Goal: Task Accomplishment & Management: Manage account settings

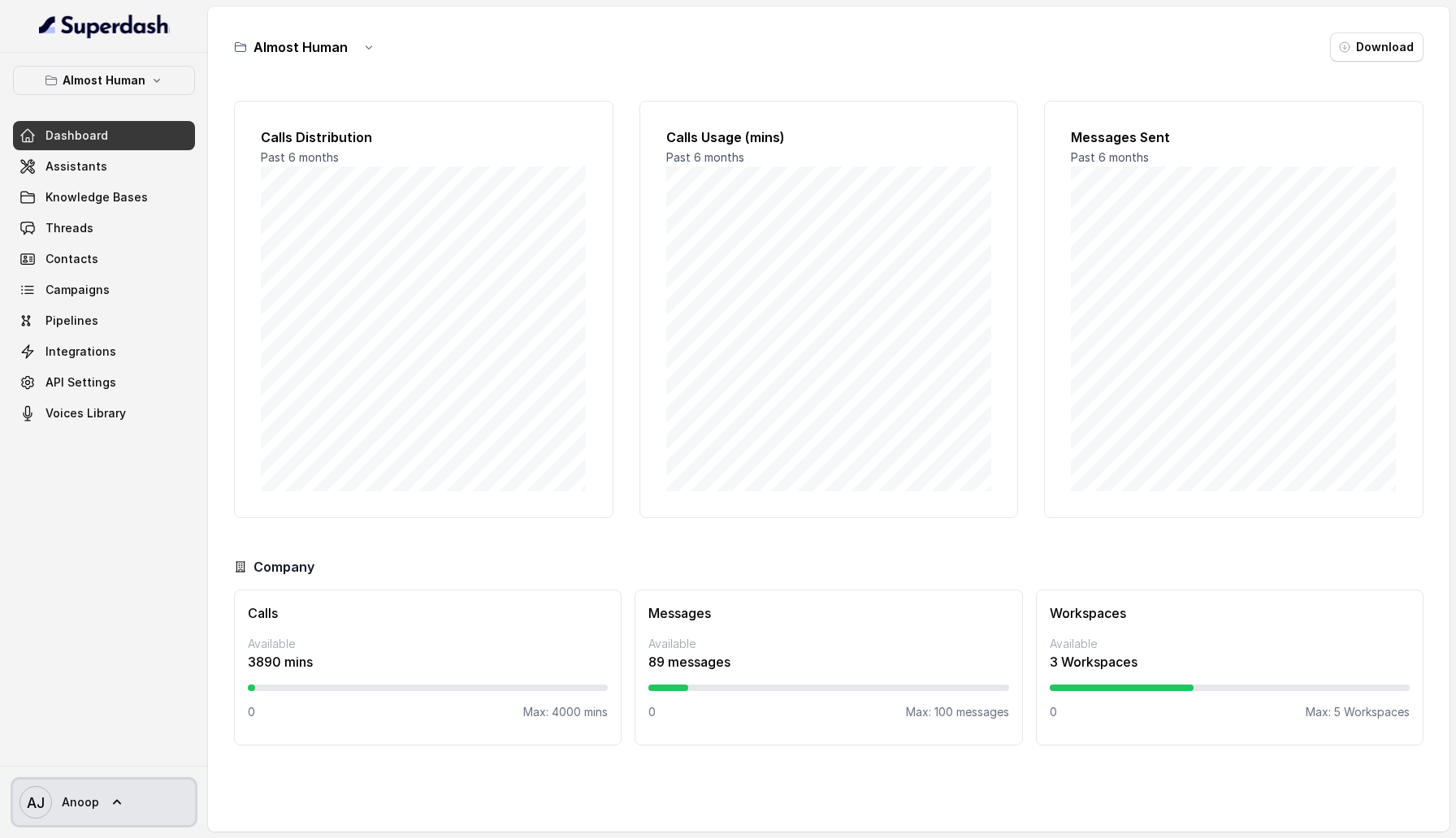
click at [107, 404] on link "AJ Anoop" at bounding box center [104, 802] width 182 height 46
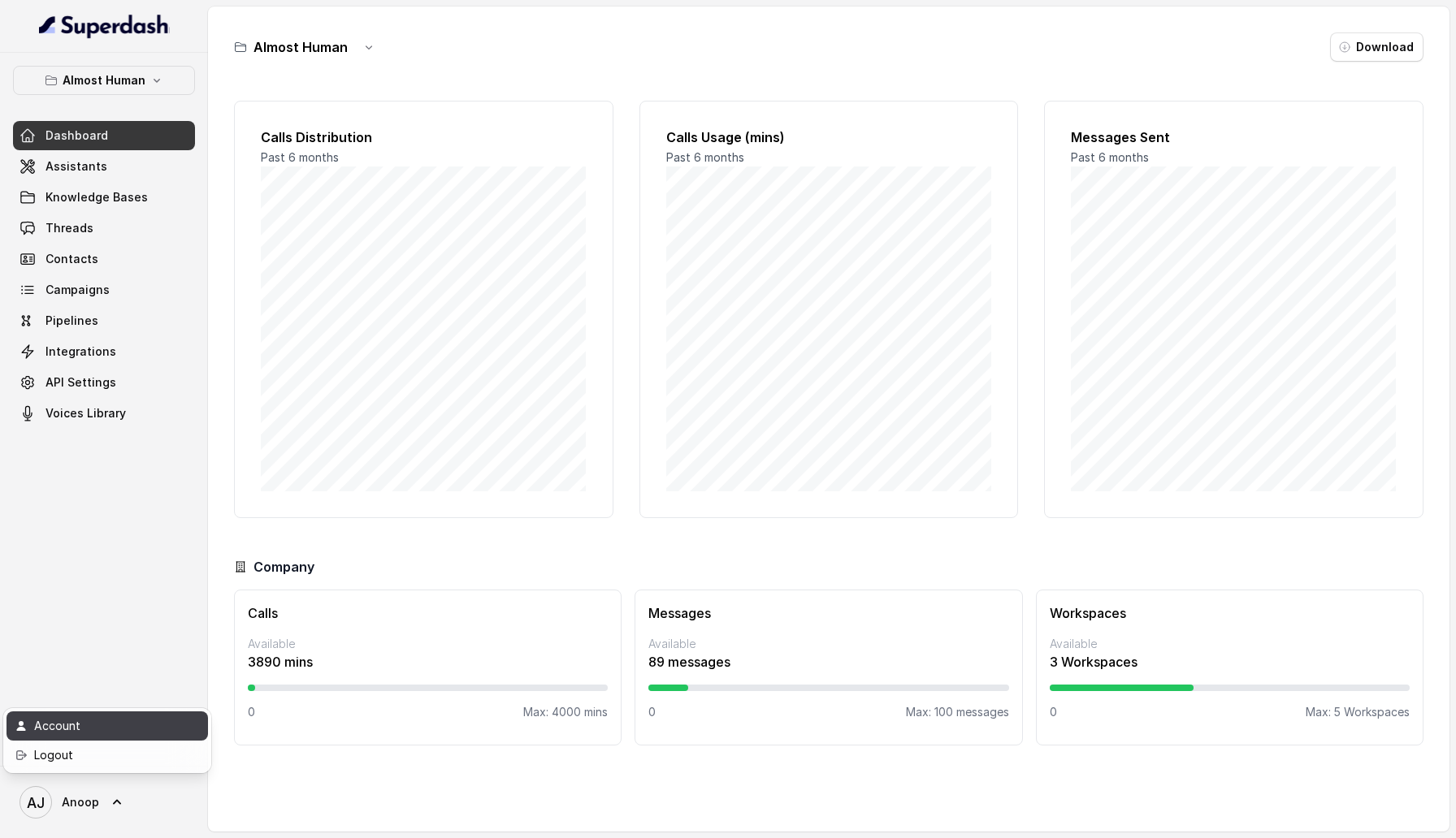
click at [113, 404] on div "Account" at bounding box center [103, 726] width 138 height 20
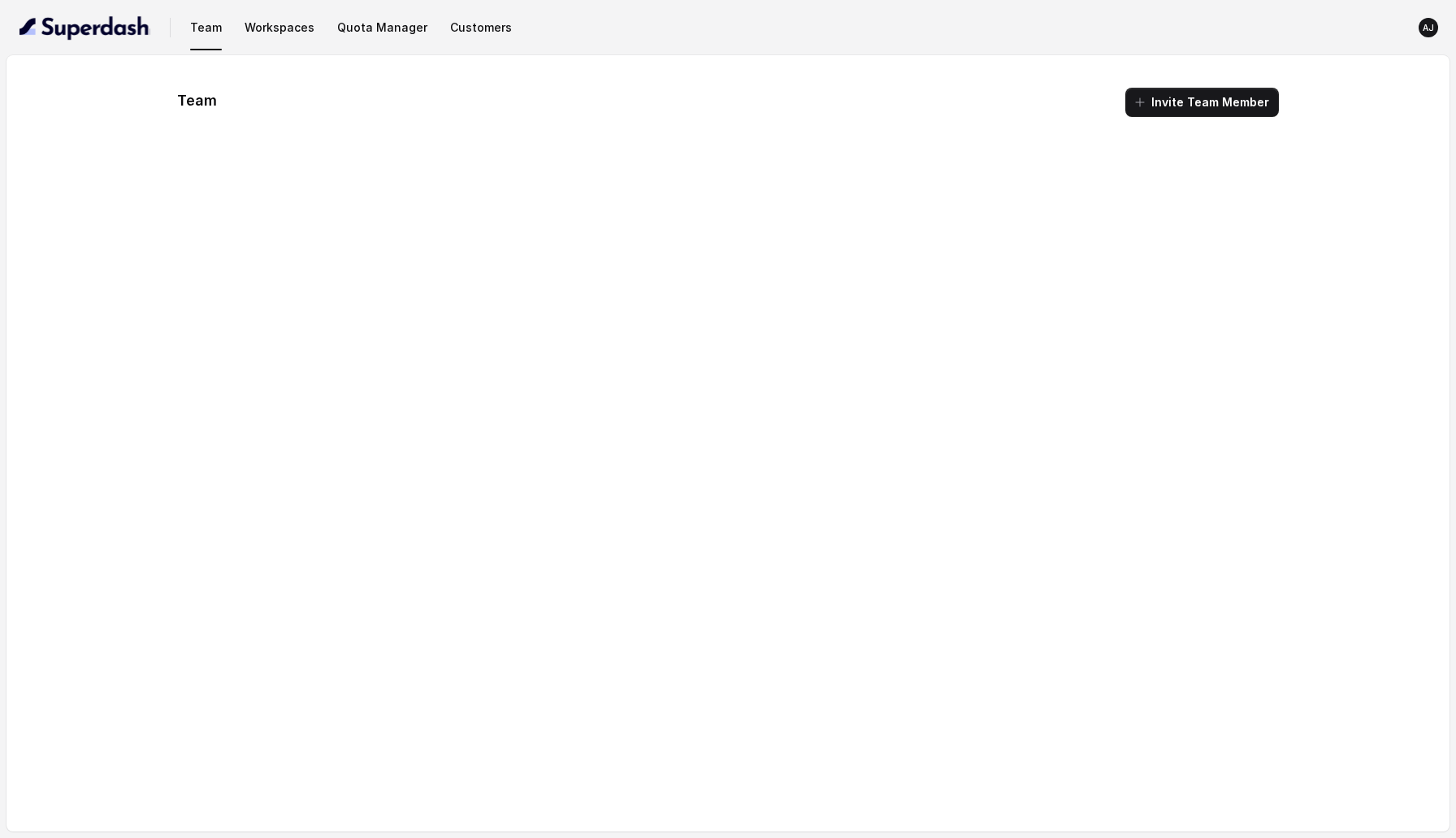
click at [471, 7] on nav "Team Workspaces Quota Manager Customers [PERSON_NAME]" at bounding box center [728, 28] width 1430 height 55
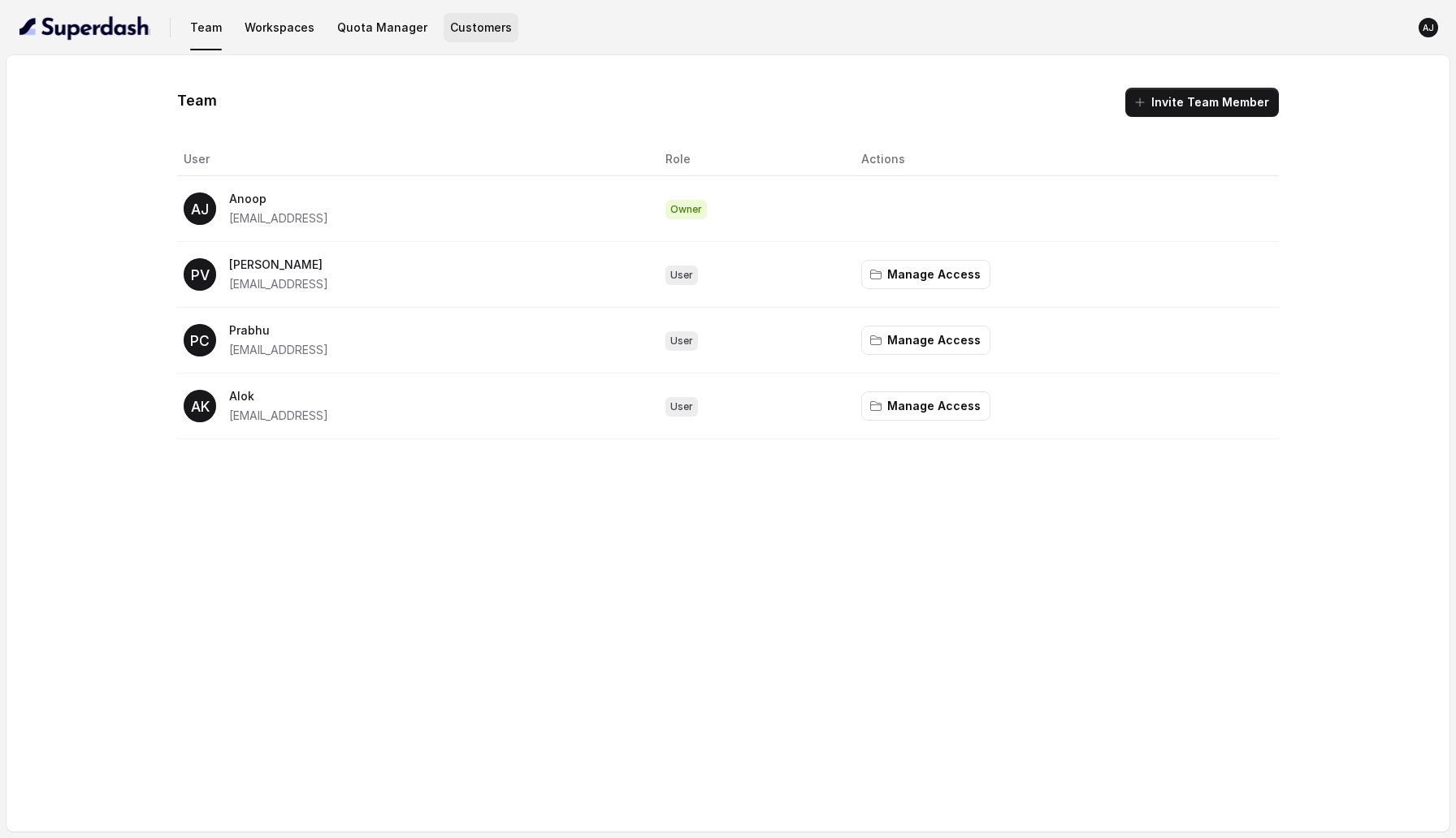
click at [471, 31] on button "Customers" at bounding box center [481, 28] width 75 height 29
click at [906, 419] on button "Manage Access" at bounding box center [925, 406] width 129 height 29
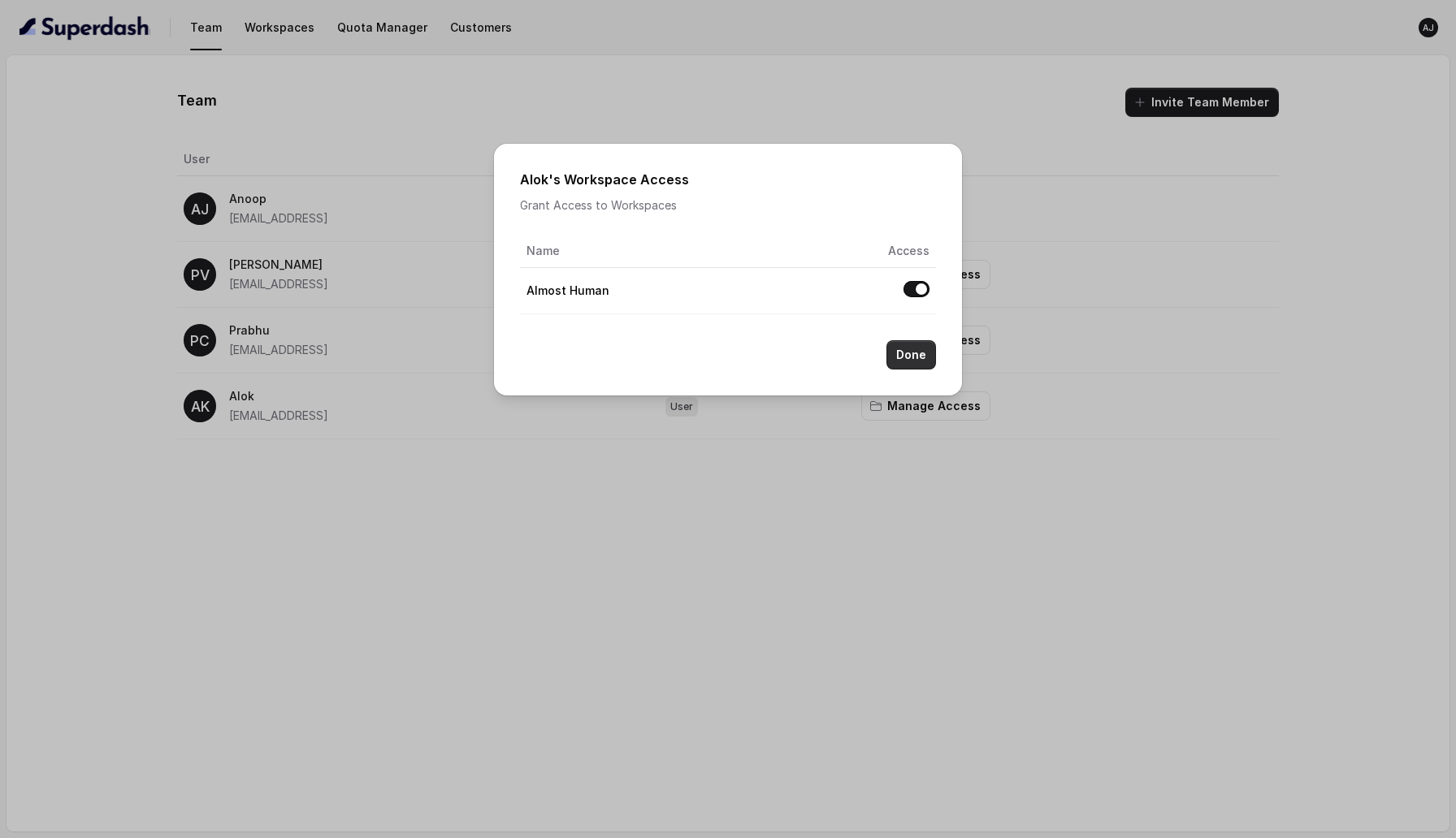
click at [911, 358] on button "Done" at bounding box center [911, 355] width 50 height 29
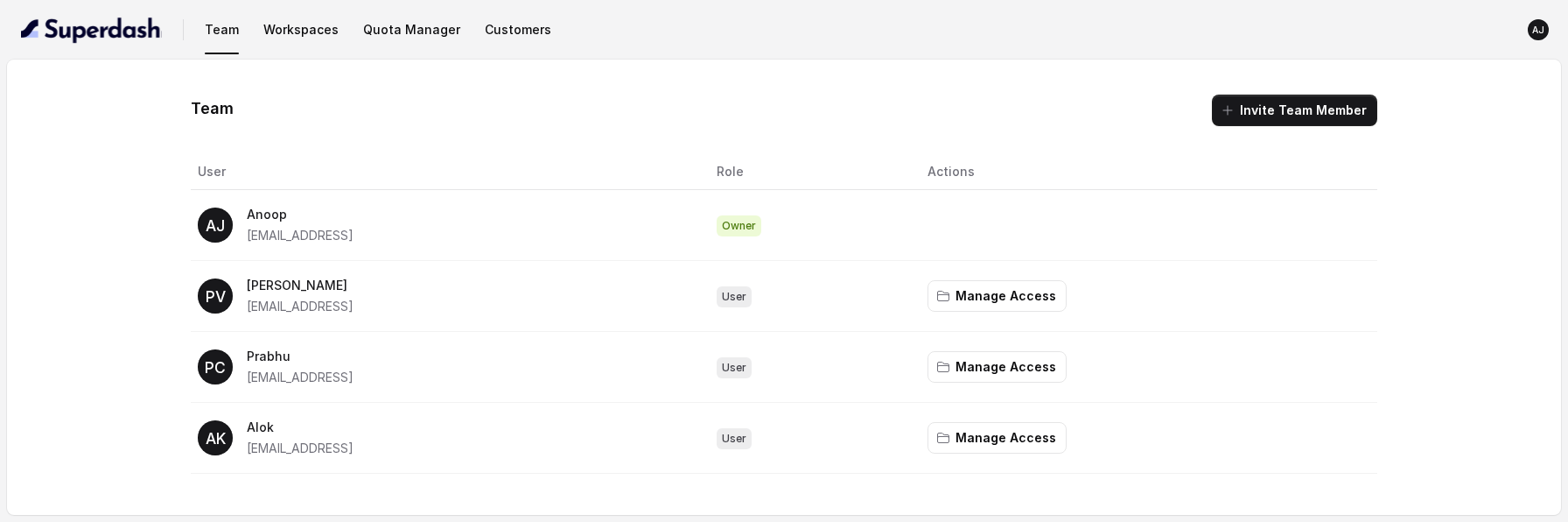
drag, startPoint x: 246, startPoint y: 450, endPoint x: 388, endPoint y: 449, distance: 142.0
click at [389, 450] on div "AK Alok ak@aalmosthuman.ai" at bounding box center [444, 438] width 492 height 42
copy span "[EMAIL_ADDRESS]"
click at [987, 361] on button "Manage Access" at bounding box center [996, 367] width 139 height 32
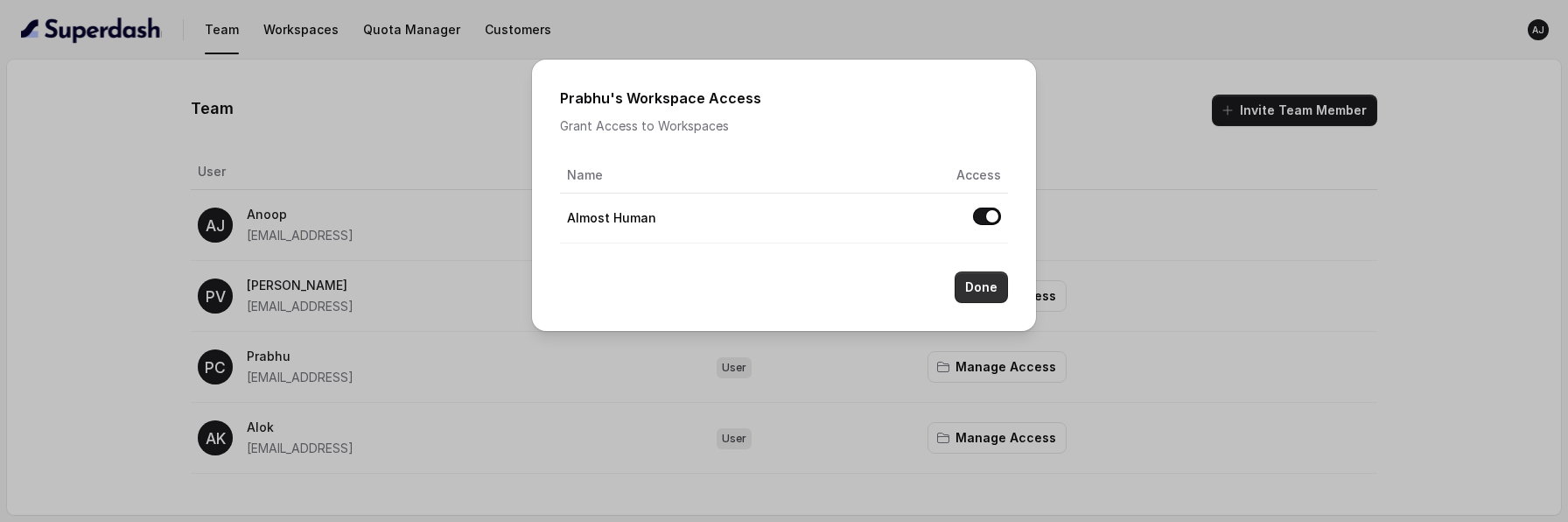
click at [978, 283] on button "Done" at bounding box center [981, 287] width 53 height 32
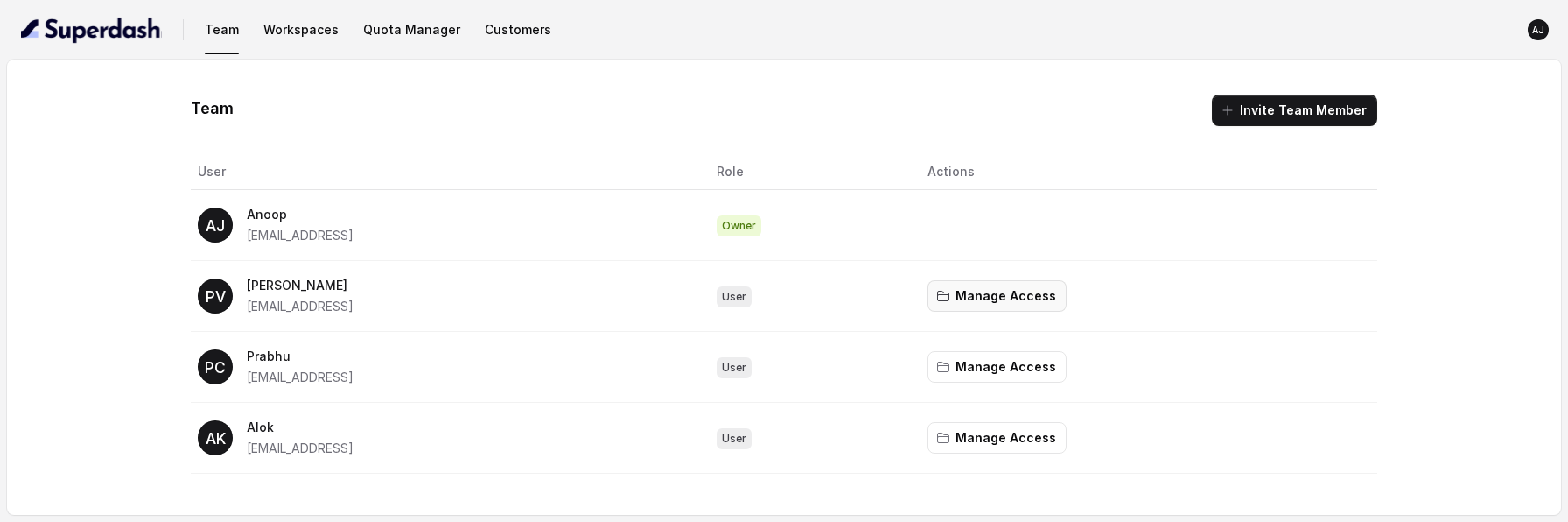
click at [1036, 307] on button "Manage Access" at bounding box center [996, 296] width 139 height 32
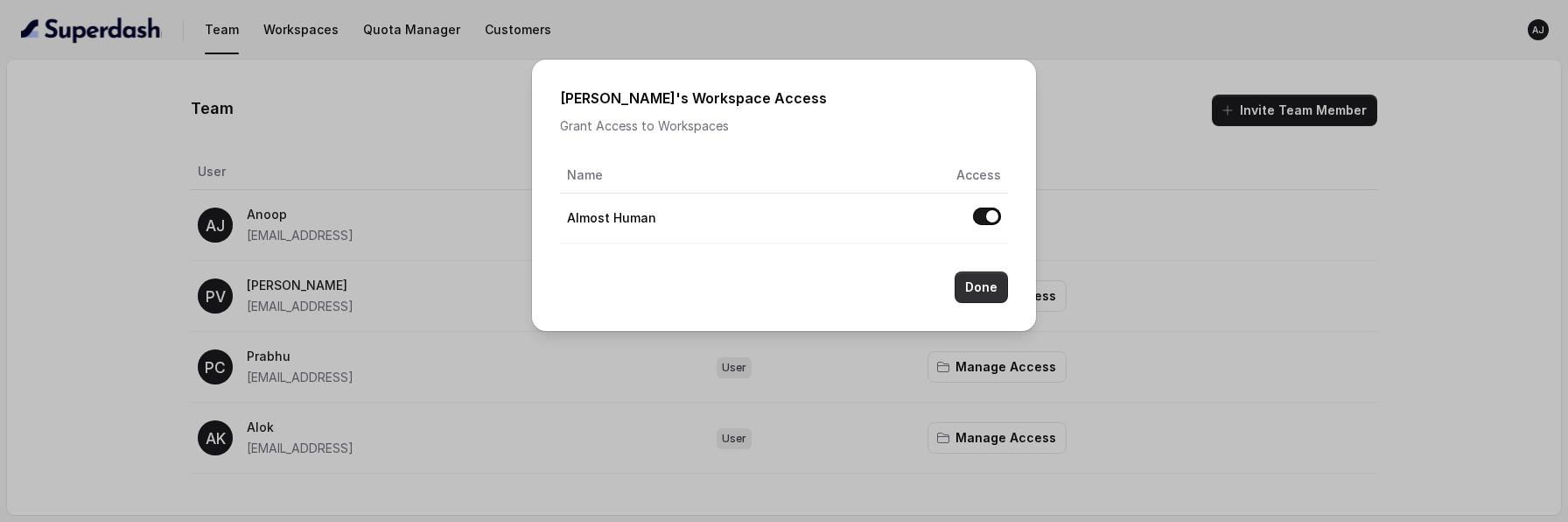
click at [976, 291] on button "Done" at bounding box center [981, 287] width 53 height 32
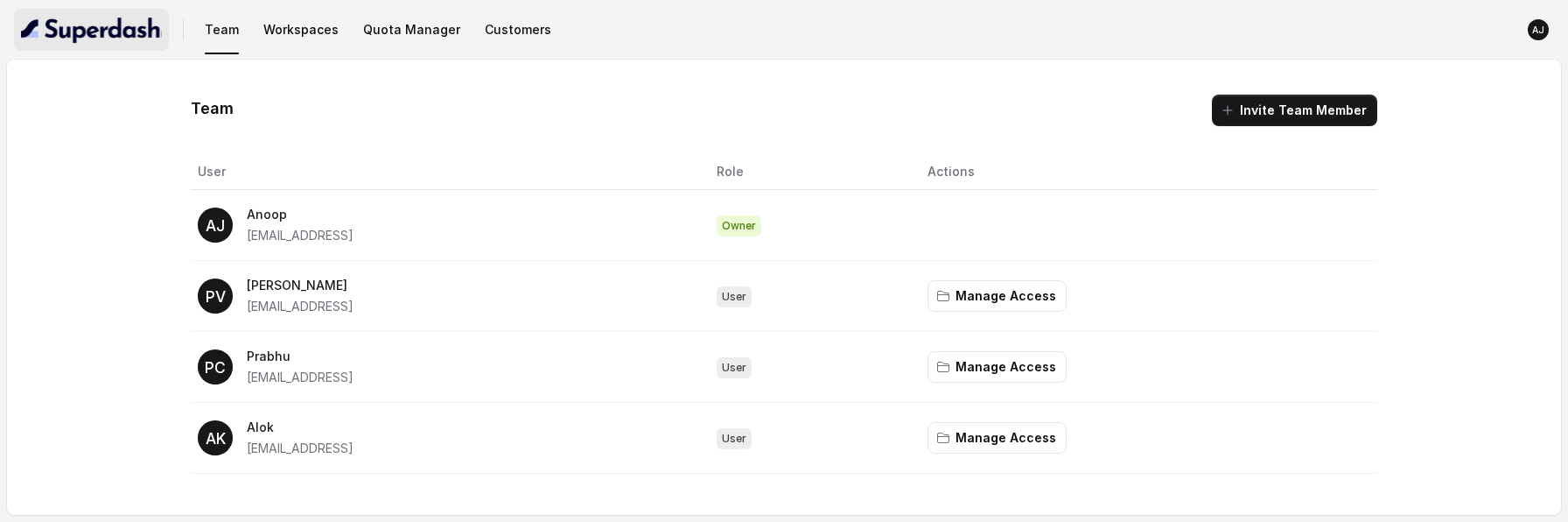
click at [135, 39] on img "button" at bounding box center [91, 30] width 141 height 28
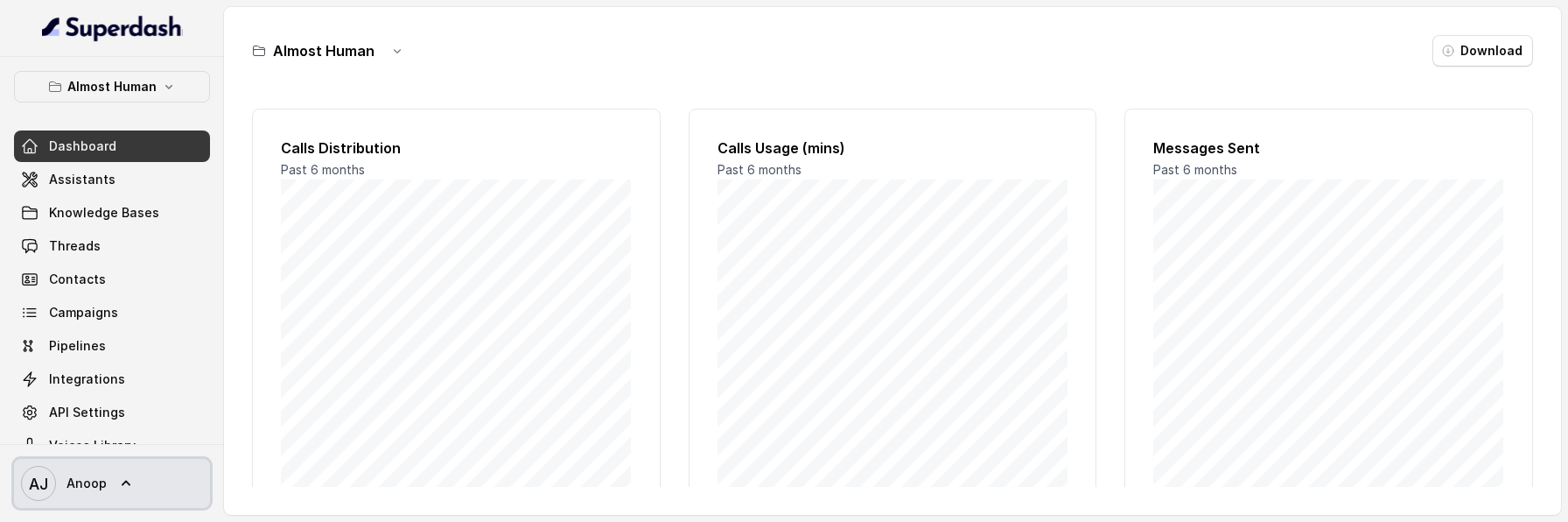
click at [158, 475] on link "AJ Anoop" at bounding box center [112, 483] width 196 height 49
